Goal: Task Accomplishment & Management: Manage account settings

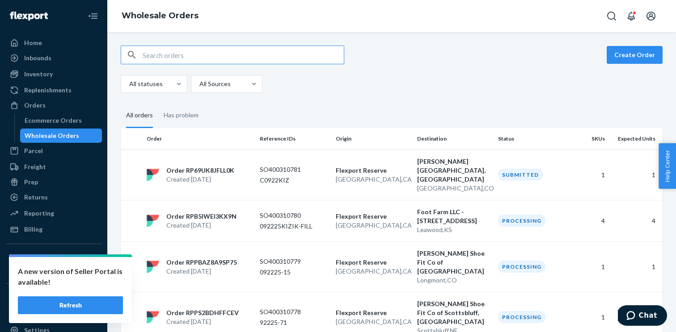
scroll to position [554, 0]
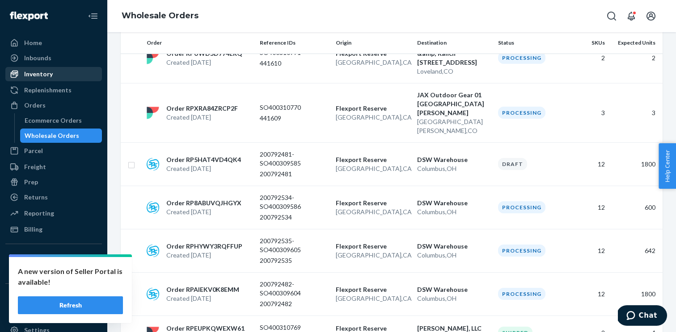
click at [54, 70] on div "Inventory" at bounding box center [53, 74] width 95 height 13
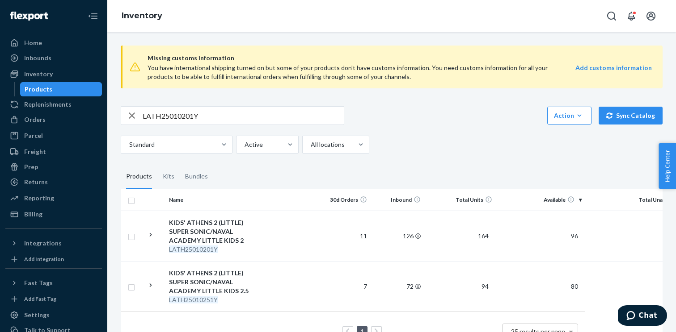
scroll to position [28, 0]
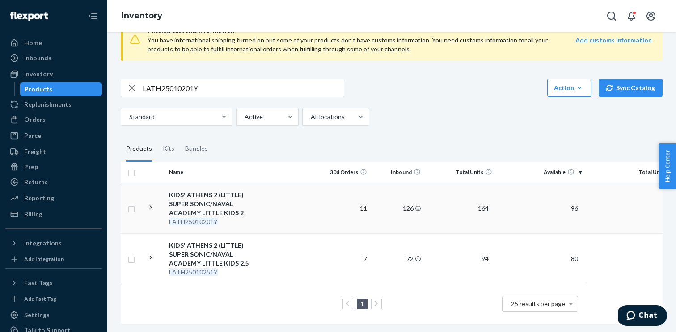
click at [149, 210] on icon at bounding box center [151, 207] width 8 height 8
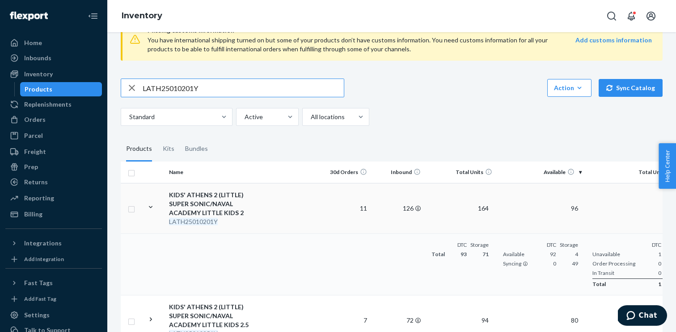
click at [184, 87] on input "LATH25010201Y" at bounding box center [243, 88] width 201 height 18
paste input "1201C"
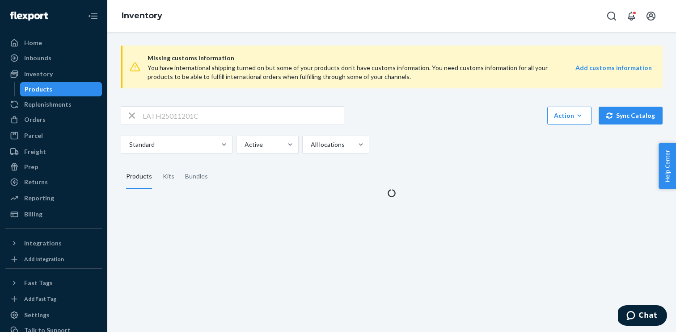
scroll to position [0, 0]
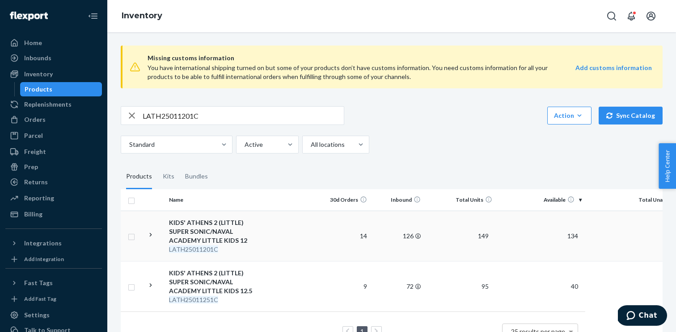
click at [153, 233] on icon at bounding box center [151, 235] width 8 height 8
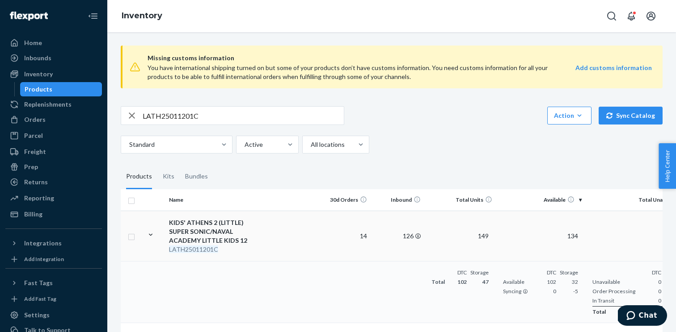
click at [216, 115] on input "LATH25011201C" at bounding box center [243, 116] width 201 height 18
paste input "3"
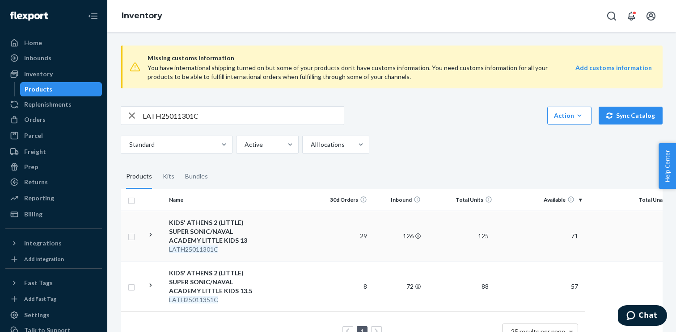
click at [149, 233] on icon at bounding box center [151, 235] width 8 height 8
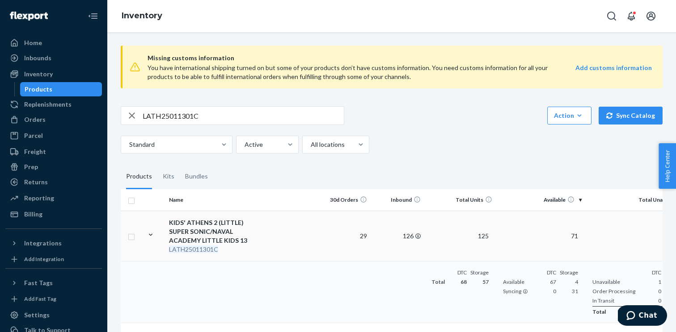
click at [206, 117] on input "LATH25011301C" at bounding box center [243, 116] width 201 height 18
paste input "8115"
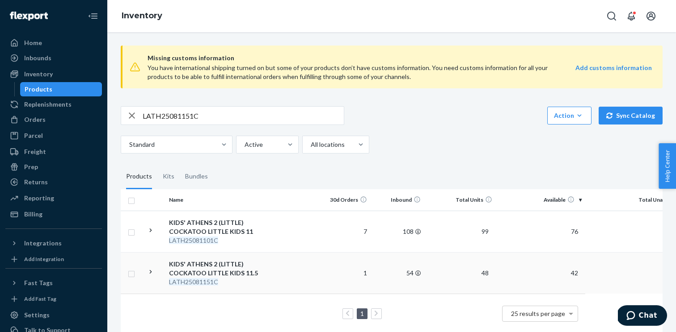
click at [148, 273] on icon at bounding box center [151, 272] width 8 height 8
click at [205, 122] on input "LATH25081151C" at bounding box center [243, 116] width 201 height 18
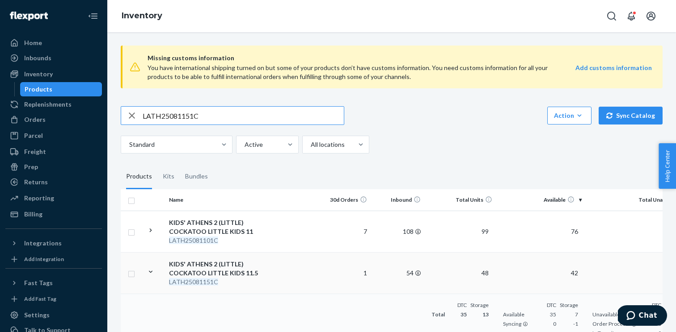
click at [205, 122] on input "LATH25081151C" at bounding box center [243, 116] width 201 height 18
paste input "0251Y"
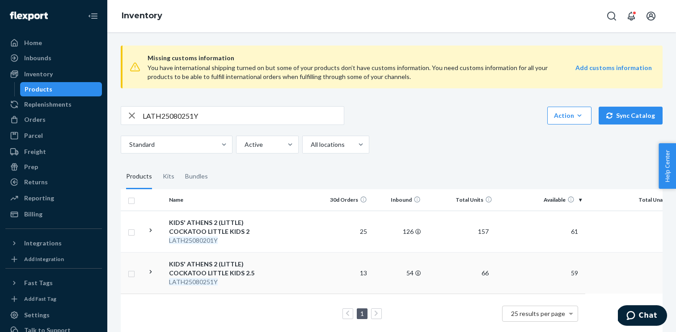
click at [150, 272] on icon at bounding box center [151, 272] width 8 height 8
click at [171, 109] on input "LATH25080251Y" at bounding box center [243, 116] width 201 height 18
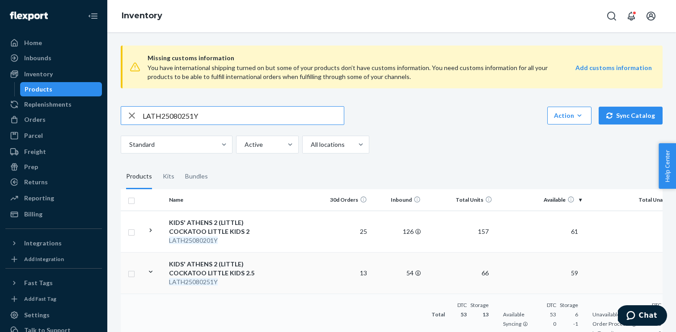
click at [171, 109] on input "LATH25080251Y" at bounding box center [243, 116] width 201 height 18
paste input "0"
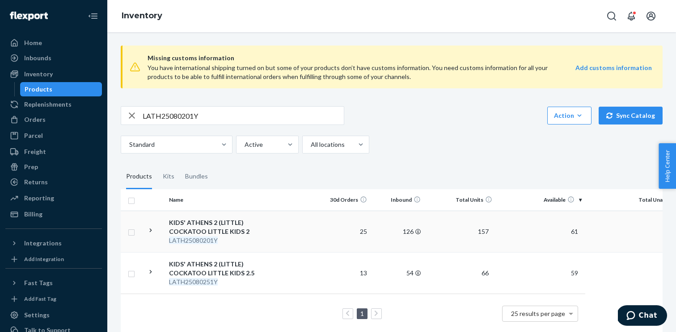
click at [151, 236] on div at bounding box center [151, 232] width 8 height 11
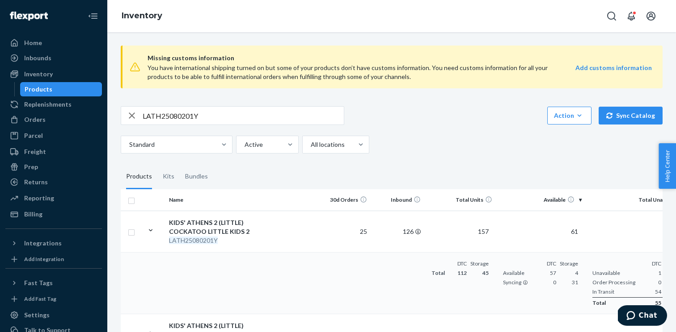
click at [205, 121] on input "LATH25080201Y" at bounding box center [243, 116] width 201 height 18
paste input "91351C"
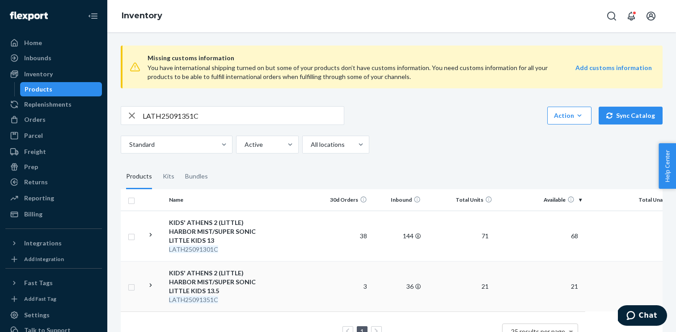
click at [152, 288] on icon at bounding box center [151, 285] width 8 height 8
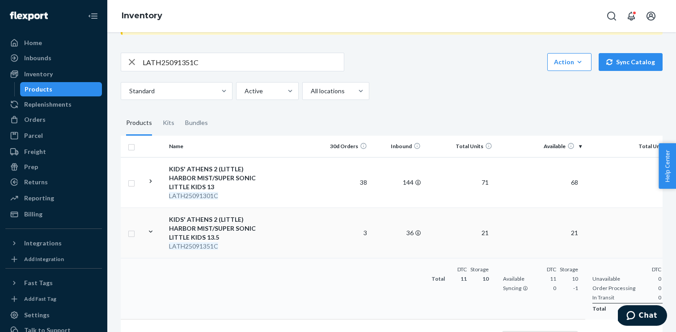
scroll to position [55, 0]
click at [193, 59] on input "LATH25091351C" at bounding box center [243, 61] width 201 height 18
paste input "20"
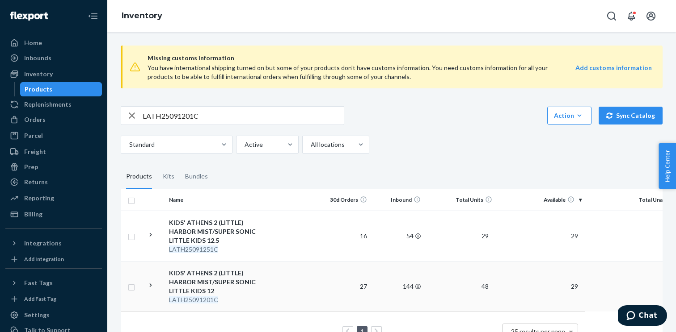
click at [154, 282] on icon at bounding box center [151, 285] width 8 height 8
click at [180, 117] on input "LATH25091201C" at bounding box center [243, 116] width 201 height 18
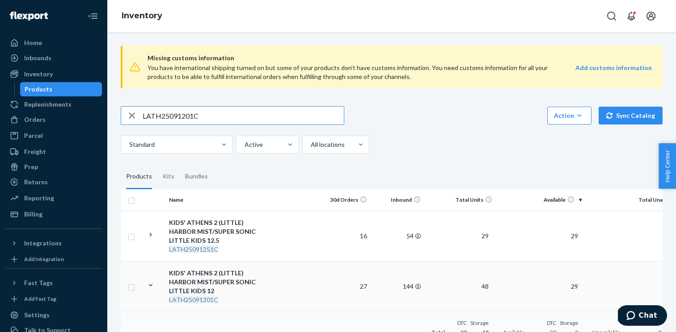
paste input "3"
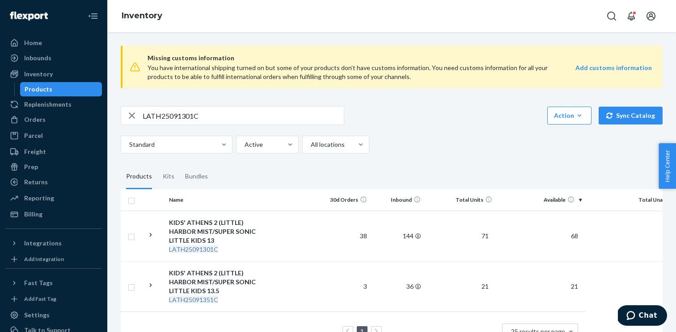
scroll to position [28, 0]
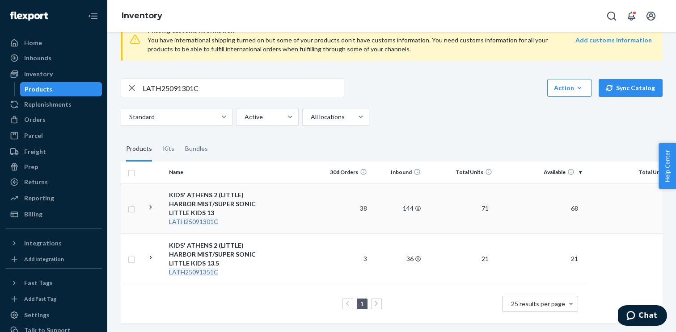
click at [153, 206] on icon at bounding box center [151, 207] width 8 height 8
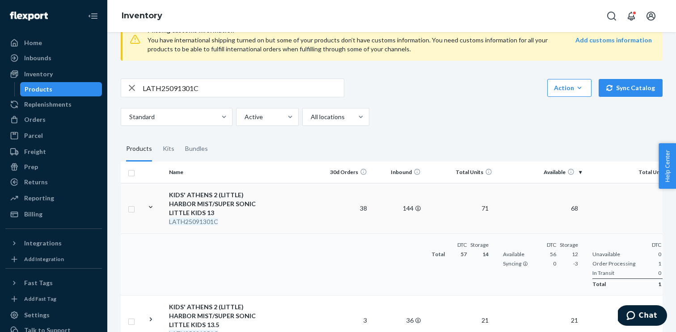
click at [183, 74] on div "Missing customs information You have international shipping turned on but some …" at bounding box center [391, 203] width 555 height 384
click at [183, 86] on input "LATH25091301C" at bounding box center [243, 88] width 201 height 18
paste input "0151Y"
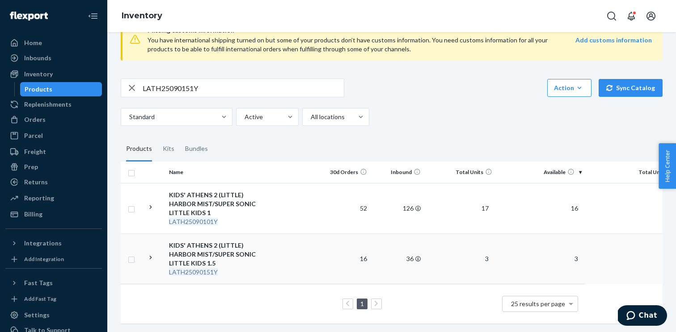
click at [155, 254] on td at bounding box center [154, 259] width 22 height 50
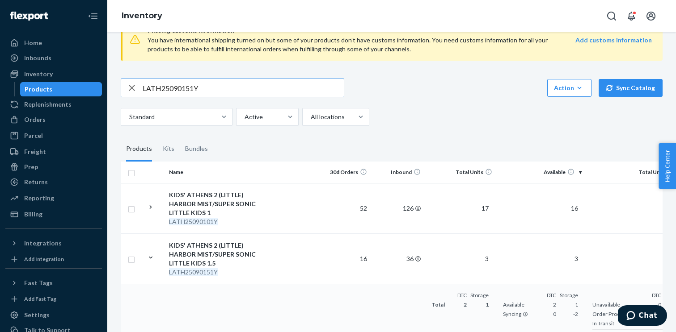
click at [177, 92] on input "LATH25090151Y" at bounding box center [243, 88] width 201 height 18
paste input "KORLBL010701C"
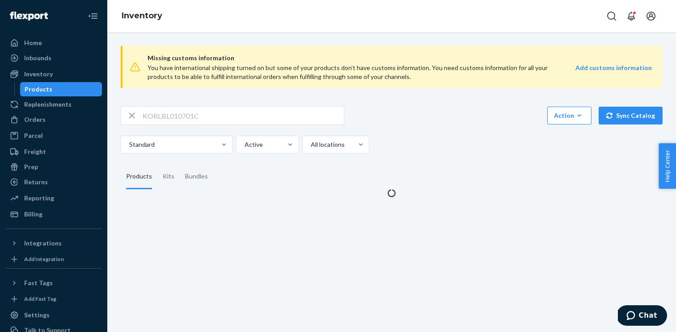
scroll to position [0, 0]
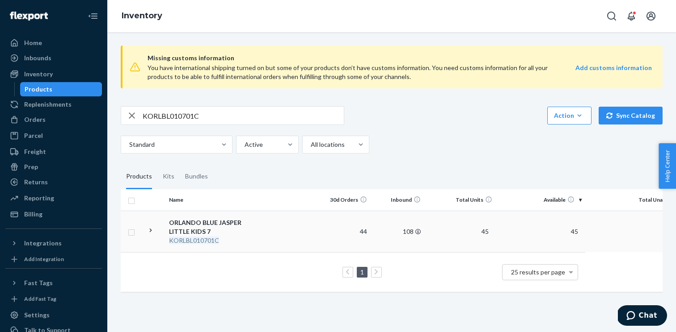
click at [152, 232] on icon at bounding box center [151, 231] width 8 height 8
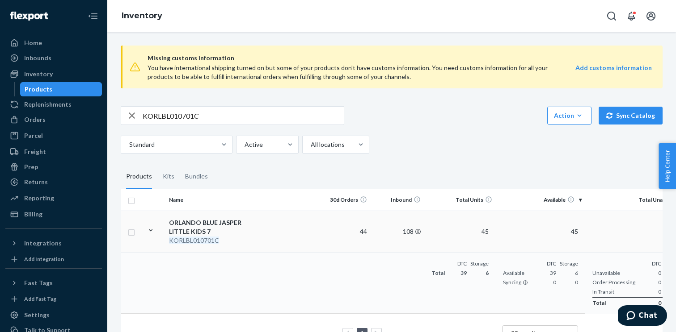
click at [196, 119] on input "KORLBL010701C" at bounding box center [243, 116] width 201 height 18
paste input "8"
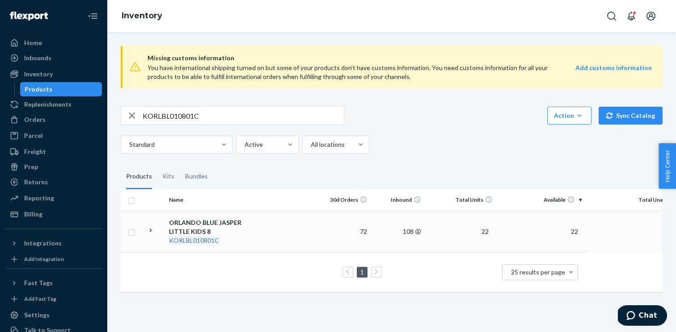
click at [149, 227] on icon at bounding box center [151, 231] width 8 height 8
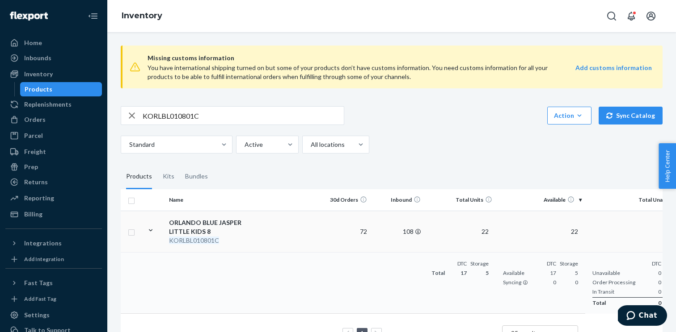
click at [181, 111] on input "KORLBL010801C" at bounding box center [243, 116] width 201 height 18
paste input "13"
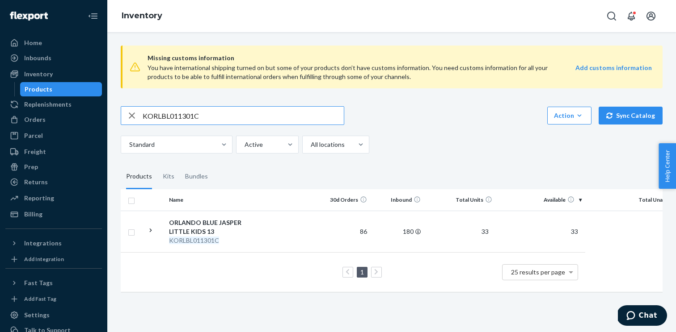
click at [170, 111] on input "KORLBL011301C" at bounding box center [243, 116] width 201 height 18
paste input "PK0106"
click at [173, 105] on div "Missing customs information You have international shipping turned on but some …" at bounding box center [391, 169] width 555 height 263
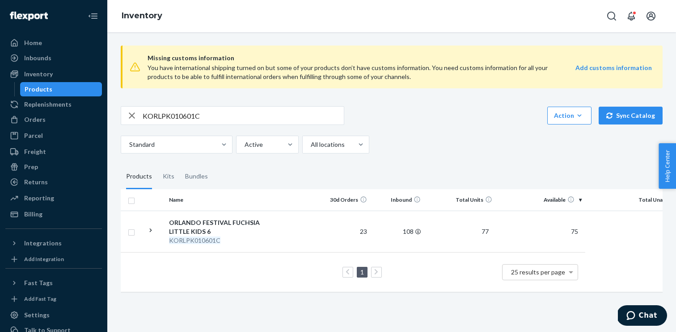
click at [172, 114] on input "KORLPK010601C" at bounding box center [243, 116] width 201 height 18
paste input "12"
type input "KORLPK011201C"
click at [148, 231] on icon at bounding box center [151, 231] width 8 height 8
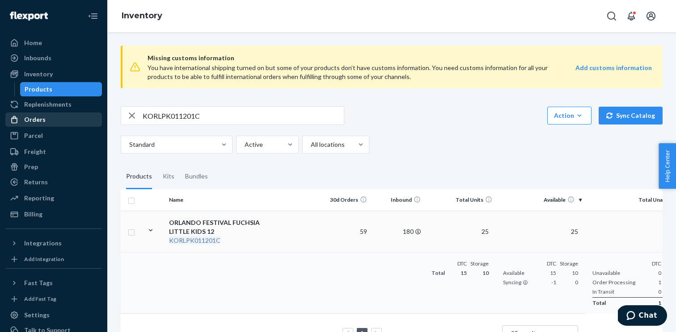
click at [44, 123] on div "Orders" at bounding box center [53, 119] width 95 height 13
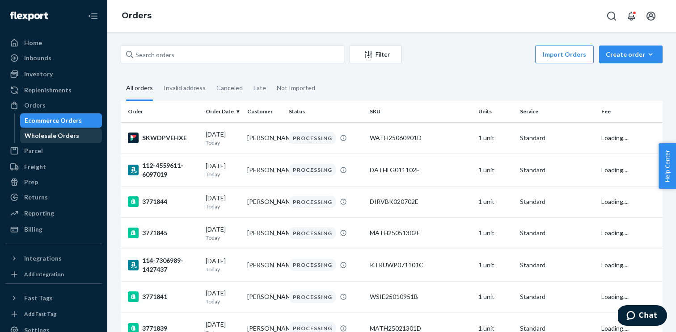
click at [58, 142] on div "Wholesale Orders" at bounding box center [61, 136] width 80 height 13
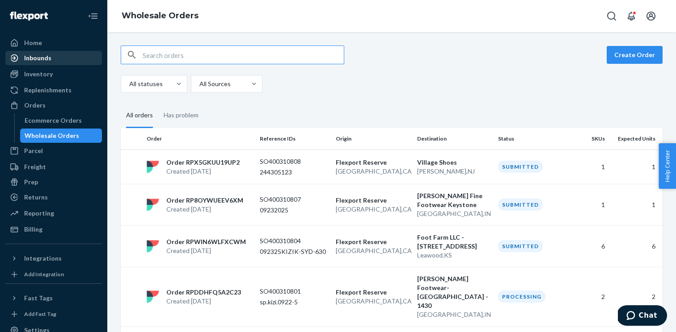
click at [52, 55] on div "Inbounds" at bounding box center [53, 58] width 95 height 13
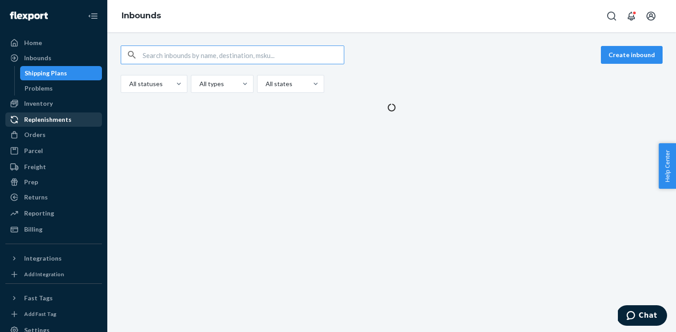
click at [52, 114] on div "Replenishments" at bounding box center [53, 119] width 95 height 13
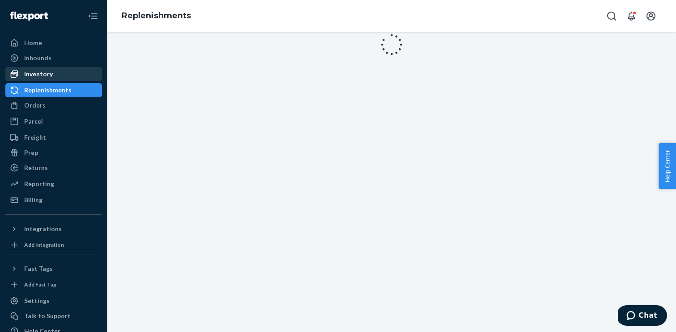
click at [55, 73] on div "Inventory" at bounding box center [53, 74] width 95 height 13
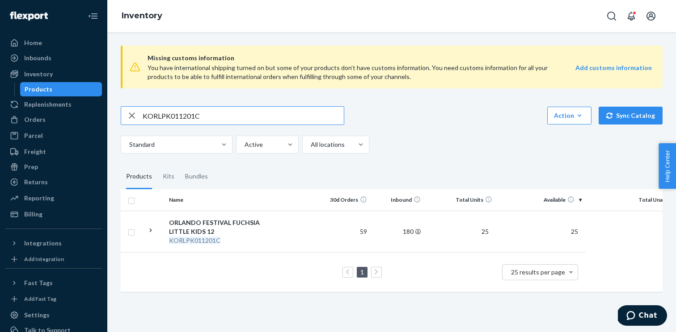
click at [191, 119] on input "KORLPK011201C" at bounding box center [243, 116] width 201 height 18
type input "LORL26020101Y"
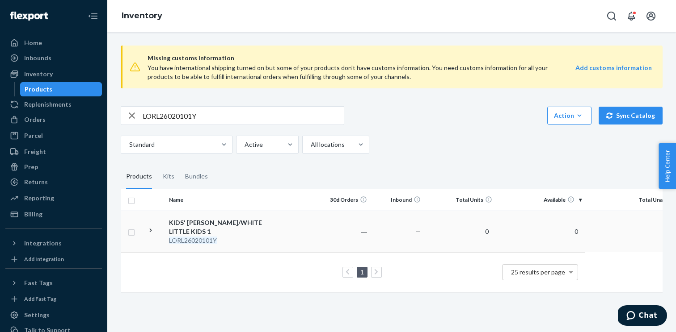
click at [149, 231] on icon at bounding box center [151, 231] width 8 height 8
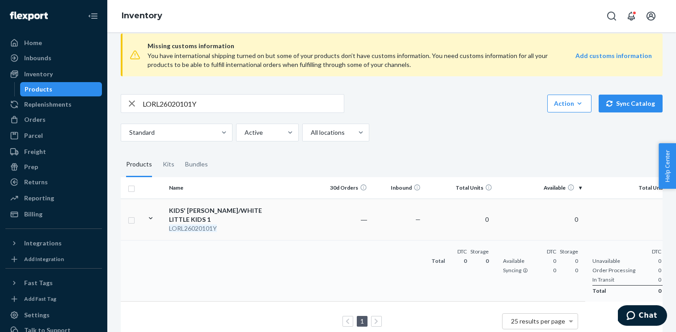
scroll to position [30, 0]
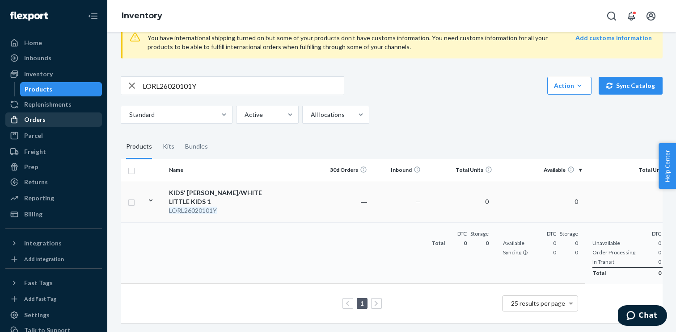
click at [50, 119] on div "Orders" at bounding box center [53, 119] width 95 height 13
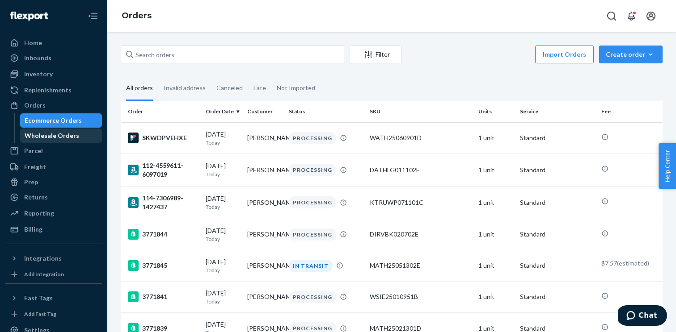
click at [59, 133] on div "Wholesale Orders" at bounding box center [52, 135] width 55 height 9
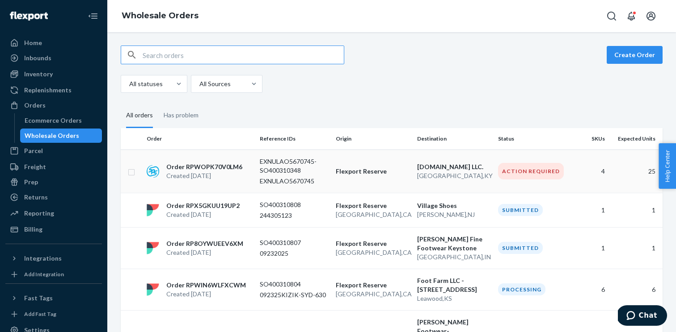
click at [197, 177] on p "Created [DATE]" at bounding box center [204, 176] width 76 height 9
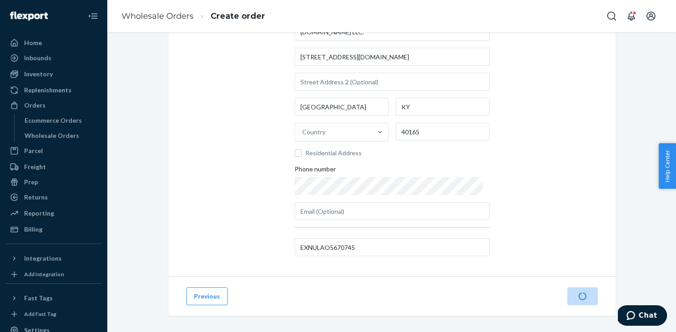
scroll to position [97, 0]
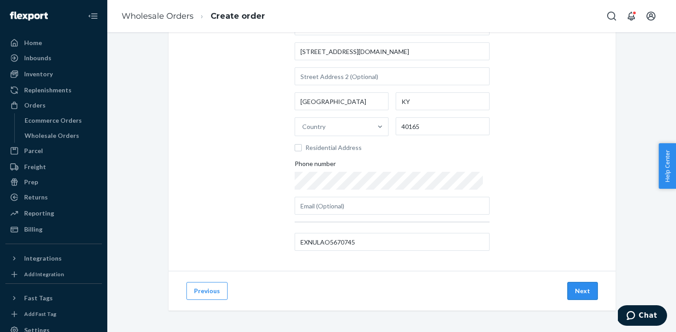
click at [578, 293] on button "Next" at bounding box center [582, 291] width 30 height 18
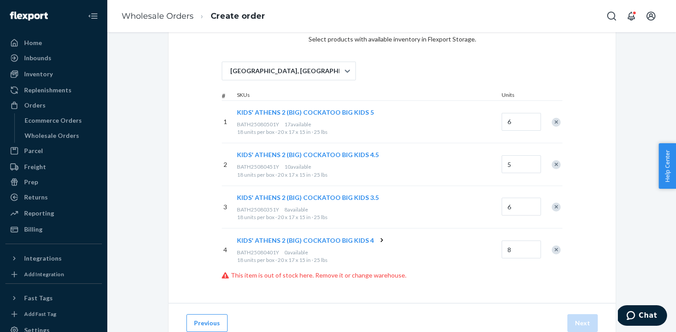
scroll to position [49, 0]
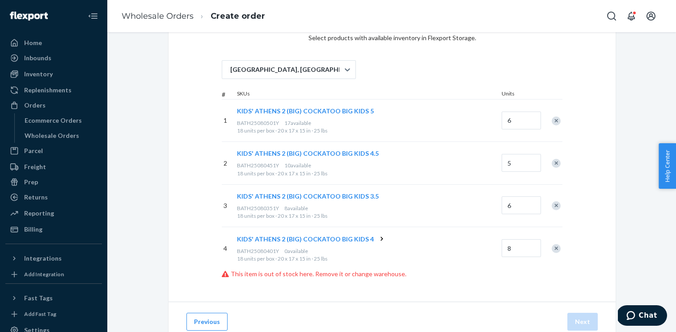
click at [260, 252] on span "BATH25080401Y" at bounding box center [258, 251] width 42 height 7
copy div "BATH25080401Y 0"
click at [64, 135] on div "Wholesale Orders" at bounding box center [52, 135] width 55 height 9
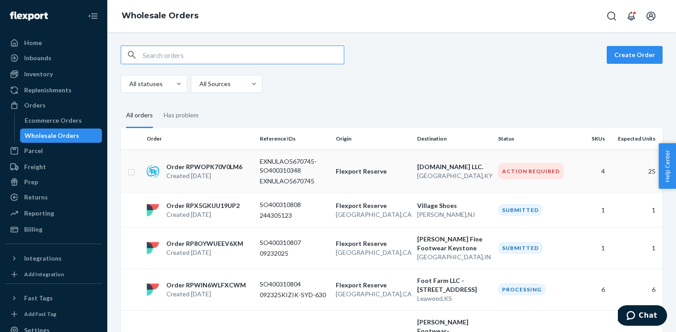
click at [137, 172] on td at bounding box center [132, 171] width 22 height 43
click at [132, 173] on input "checkbox" at bounding box center [131, 171] width 7 height 9
checkbox input "true"
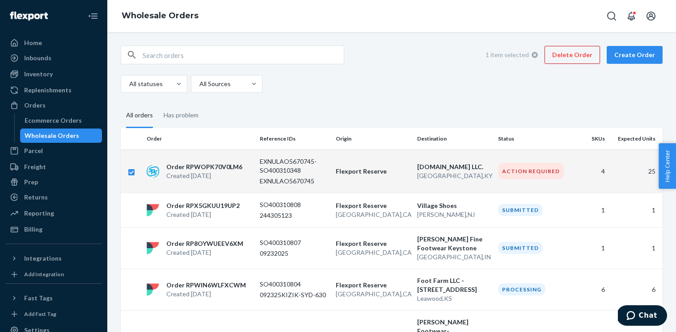
click at [567, 56] on button "Delete Order" at bounding box center [571, 55] width 55 height 18
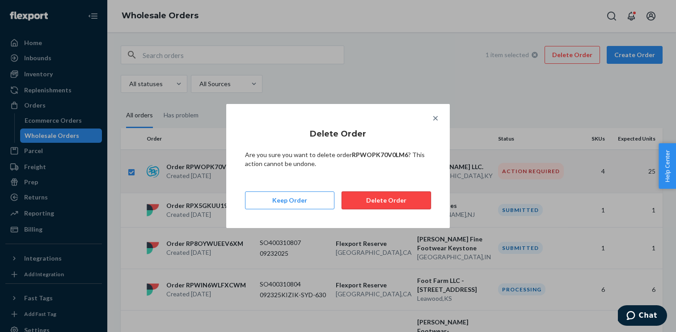
click at [379, 202] on button "Delete Order" at bounding box center [385, 201] width 89 height 18
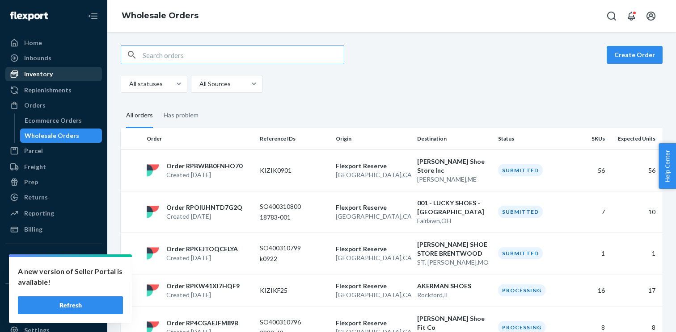
click at [63, 73] on div "Inventory" at bounding box center [53, 74] width 95 height 13
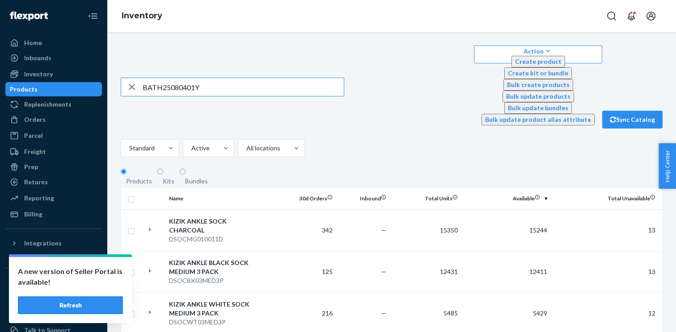
type input "BATH25080401Y"
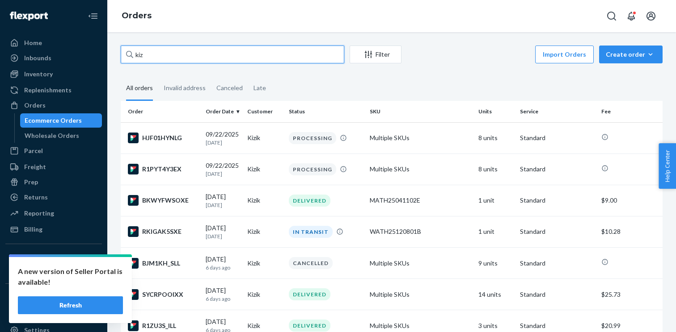
click at [167, 56] on input "kiz" at bounding box center [232, 55] width 223 height 18
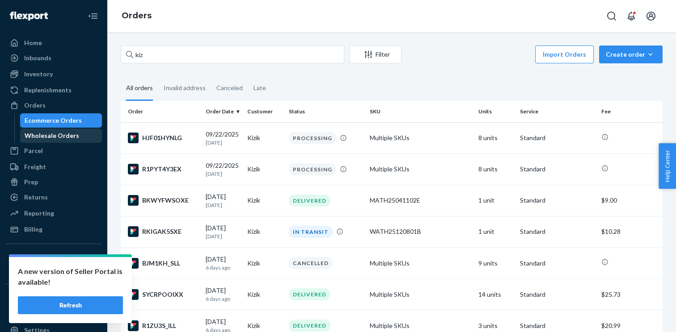
click at [52, 138] on div "Wholesale Orders" at bounding box center [52, 135] width 55 height 9
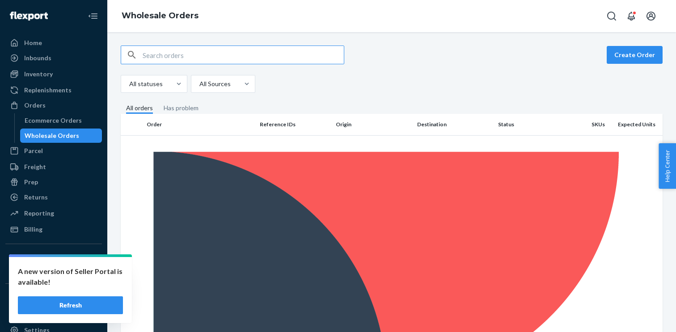
click at [157, 60] on input "text" at bounding box center [243, 55] width 201 height 18
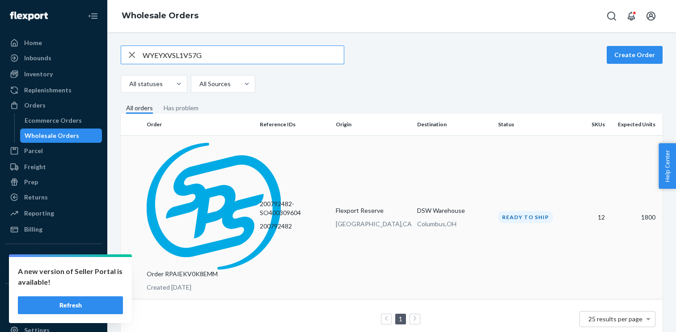
type input "WYEYXVSL1V57G"
click at [213, 283] on p "Created Sep 21, 2025" at bounding box center [200, 287] width 106 height 9
